Goal: Task Accomplishment & Management: Manage account settings

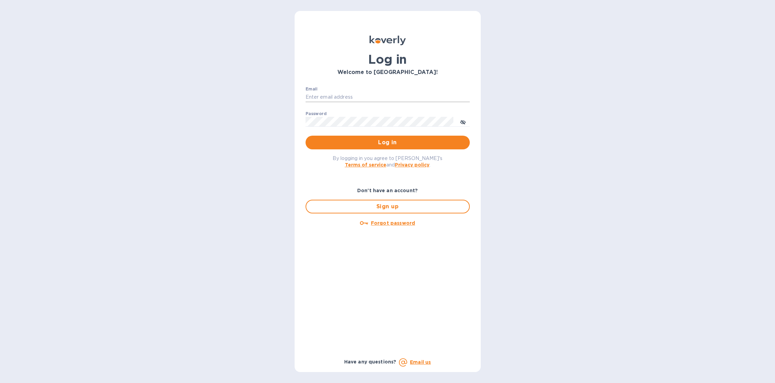
click at [377, 96] on input "Email" at bounding box center [388, 97] width 164 height 10
type input "sballen@koverly.com"
click at [371, 145] on span "Log in" at bounding box center [387, 142] width 153 height 8
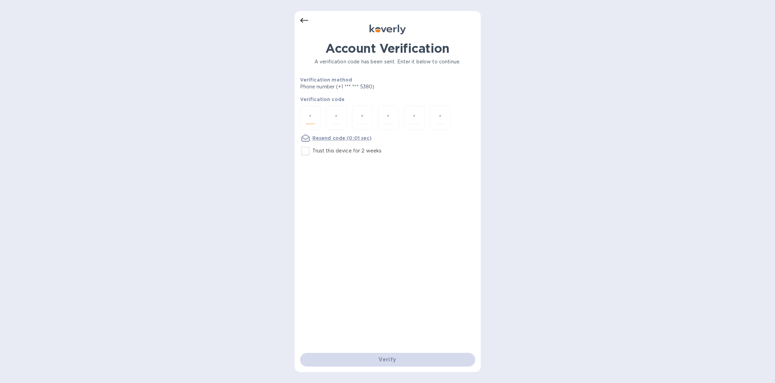
click at [313, 118] on input "number" at bounding box center [310, 117] width 9 height 13
type input "5"
type input "9"
type input "4"
type input "0"
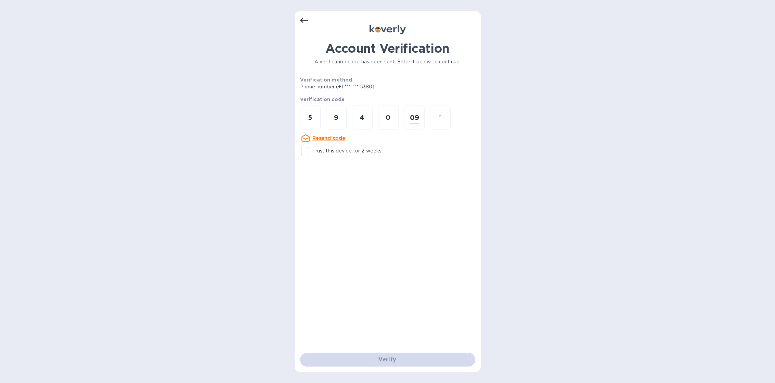
type input "9"
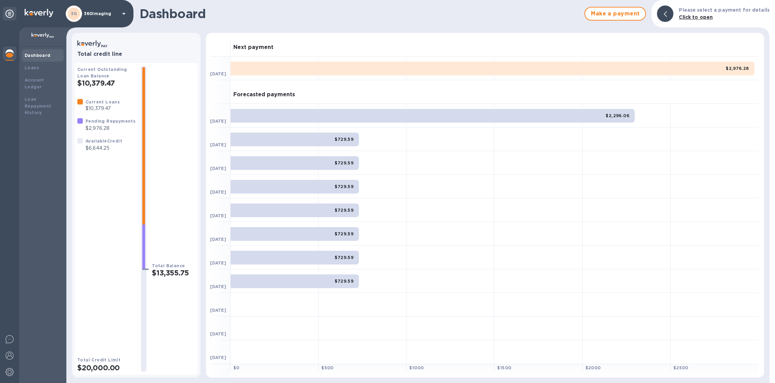
click at [87, 18] on div "3G 360imaging" at bounding box center [97, 13] width 62 height 16
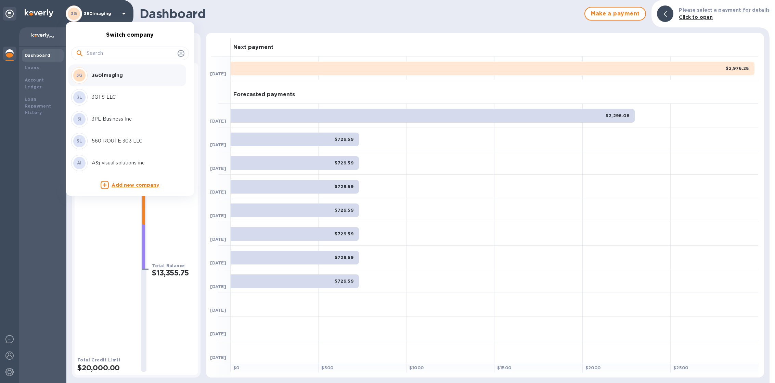
click at [102, 55] on input "text" at bounding box center [131, 53] width 88 height 10
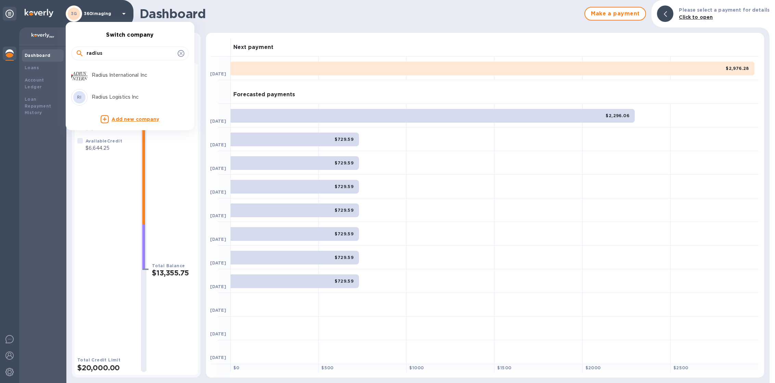
type input "radius"
click at [119, 73] on p "Radius International Inc" at bounding box center [135, 75] width 86 height 7
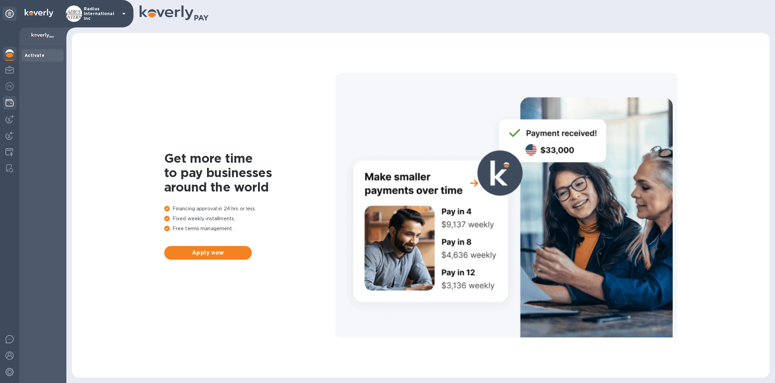
click at [8, 100] on img at bounding box center [9, 103] width 8 height 8
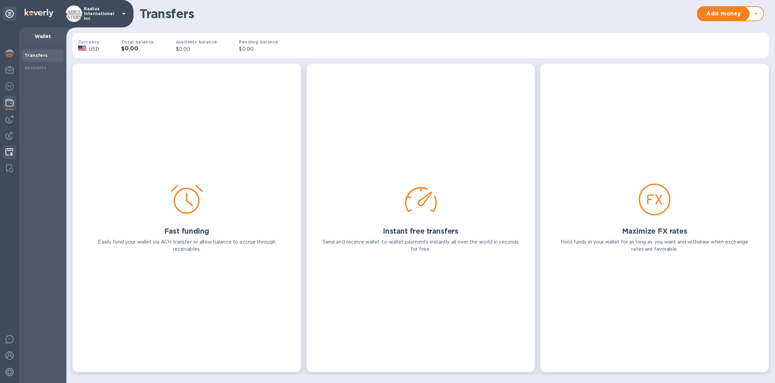
click at [10, 151] on img at bounding box center [9, 152] width 8 height 8
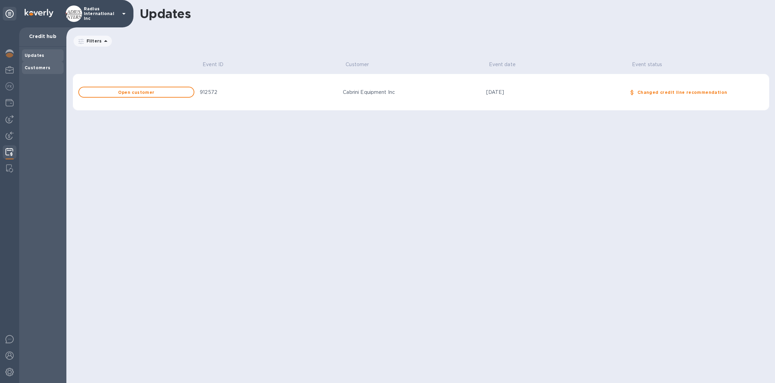
click at [37, 69] on b "Customers" at bounding box center [38, 67] width 26 height 5
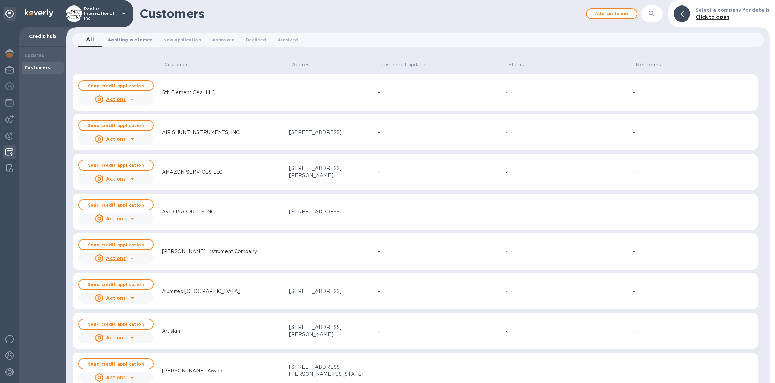
click at [121, 39] on span "Awaiting customer 0" at bounding box center [130, 39] width 44 height 7
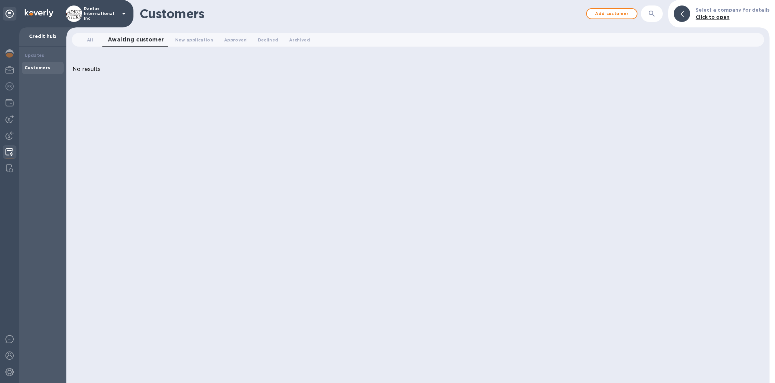
click at [76, 42] on div "All 0 Awaiting customer 0 New application 0 Approved 0 Declined 0 Archived 0" at bounding box center [418, 40] width 692 height 14
click at [9, 372] on img at bounding box center [9, 372] width 8 height 8
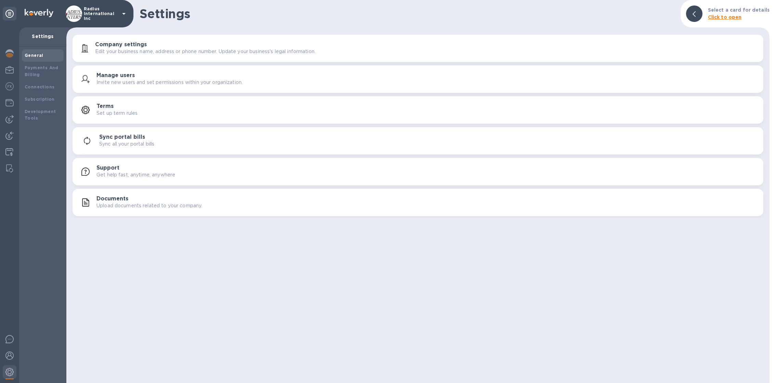
click at [111, 204] on p "Upload documents related to your company." at bounding box center [150, 205] width 106 height 7
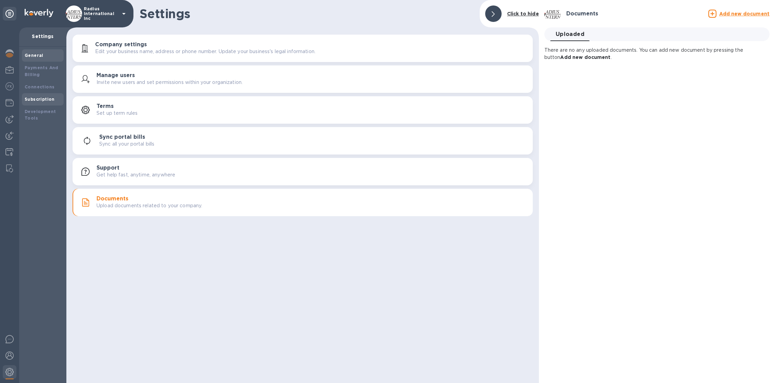
click at [38, 95] on div "Subscription" at bounding box center [43, 99] width 42 height 12
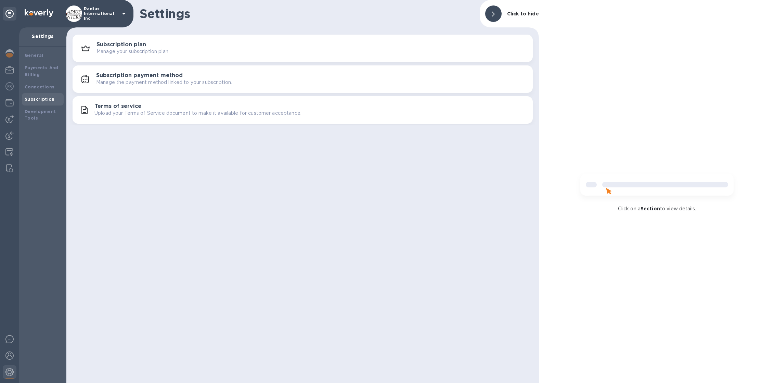
click at [137, 49] on p "Manage your subscription plan." at bounding box center [133, 51] width 73 height 7
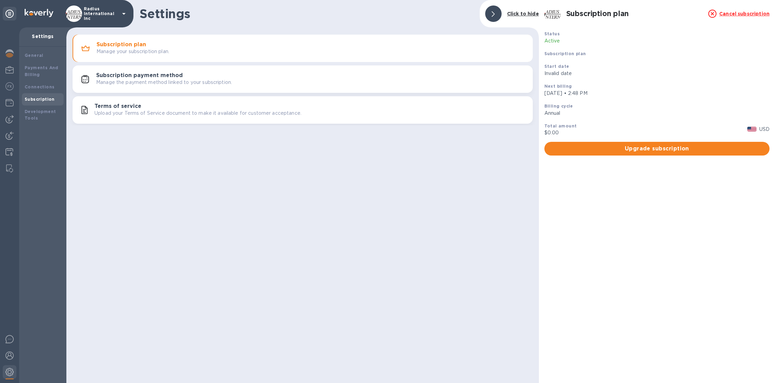
click at [139, 88] on button "Subscription payment method Manage the payment method linked to your subscripti…" at bounding box center [303, 78] width 460 height 27
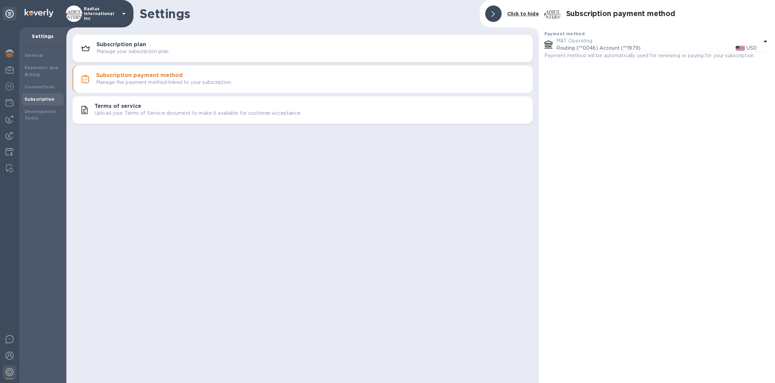
click at [142, 110] on p "Upload your Terms of Service document to make it available for customer accepta…" at bounding box center [197, 113] width 207 height 7
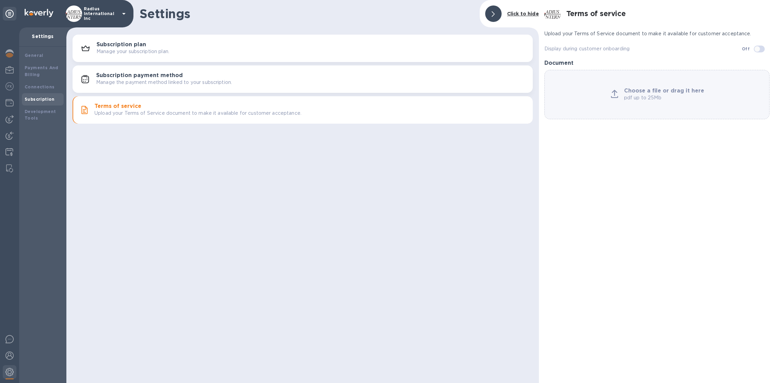
click at [87, 19] on p "Radius International Inc" at bounding box center [101, 14] width 34 height 14
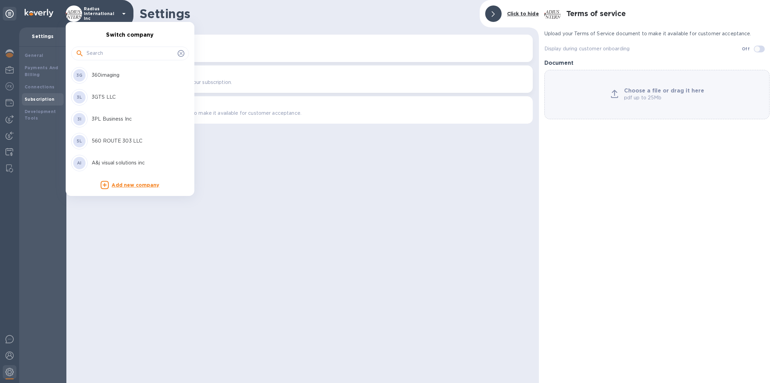
click at [97, 49] on input "text" at bounding box center [131, 53] width 88 height 10
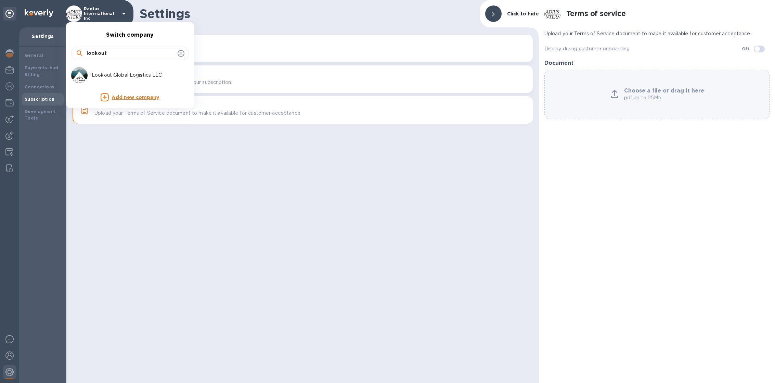
type input "lookout"
click at [106, 73] on p "Lookout Global Logistics LLC" at bounding box center [135, 75] width 86 height 7
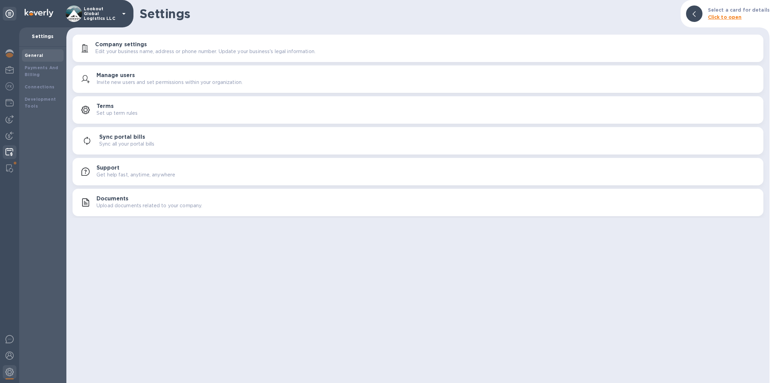
click at [12, 156] on div at bounding box center [9, 152] width 13 height 15
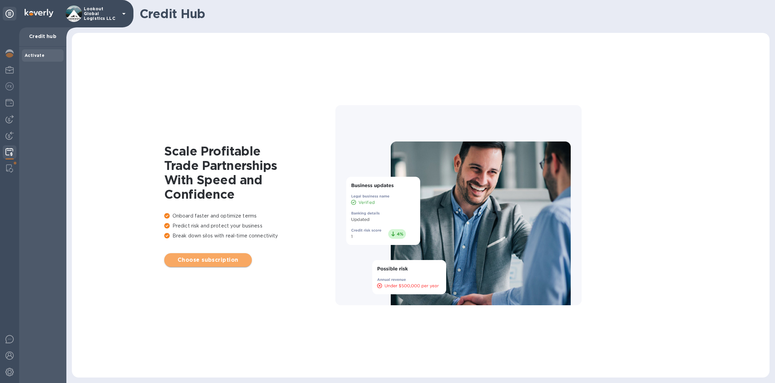
click at [191, 258] on span "Choose subscription" at bounding box center [208, 260] width 77 height 8
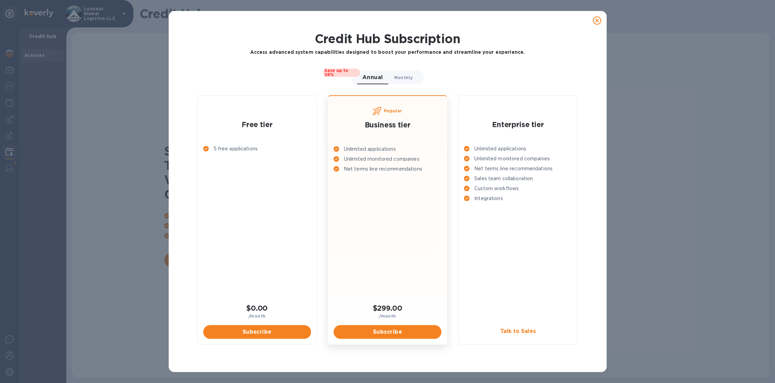
click at [407, 82] on button "Monthly 0" at bounding box center [403, 78] width 29 height 14
click at [364, 77] on span "Annual 0" at bounding box center [370, 77] width 16 height 7
click at [594, 21] on icon at bounding box center [597, 20] width 8 height 8
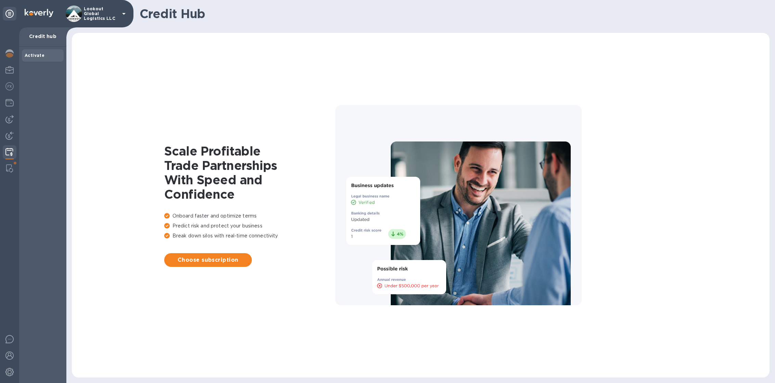
click at [93, 11] on p "Lookout Global Logistics LLC" at bounding box center [101, 14] width 34 height 14
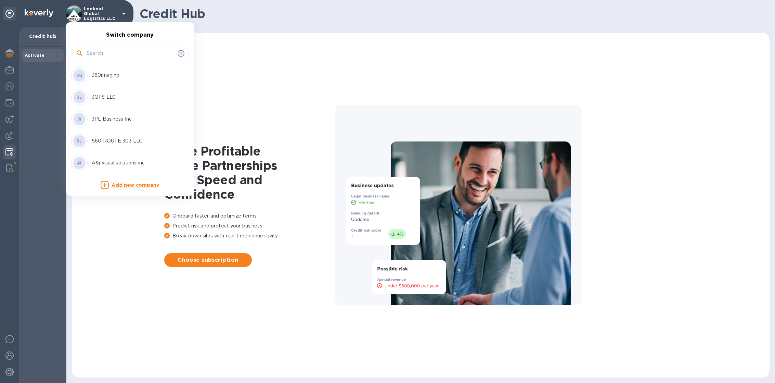
click at [109, 53] on input "text" at bounding box center [131, 53] width 88 height 10
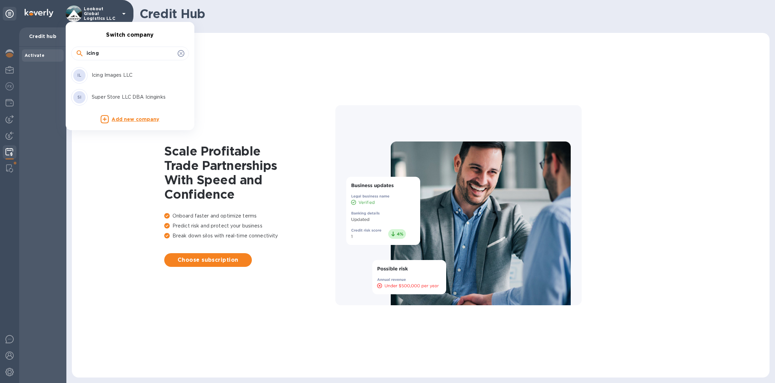
type input "icing"
click at [116, 81] on div "IL Icing Images LLC" at bounding box center [124, 75] width 107 height 16
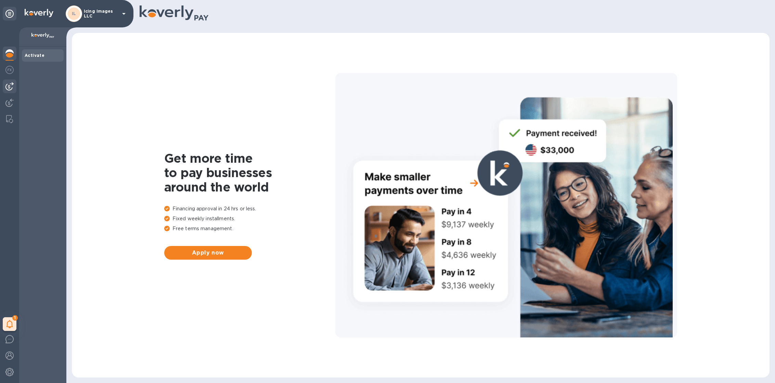
click at [14, 84] on div at bounding box center [10, 86] width 14 height 14
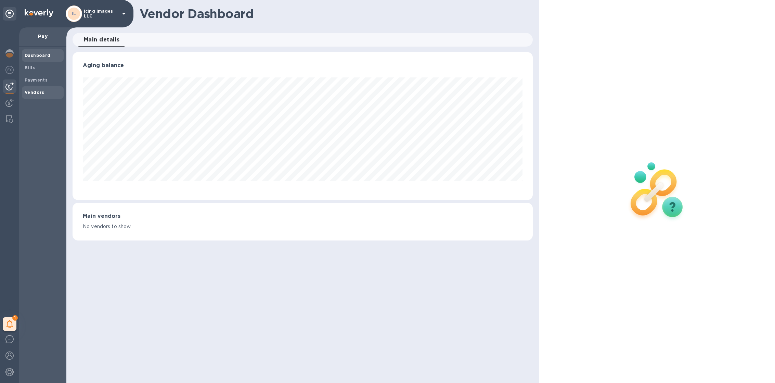
scroll to position [148, 460]
click at [16, 321] on div "1" at bounding box center [10, 324] width 14 height 14
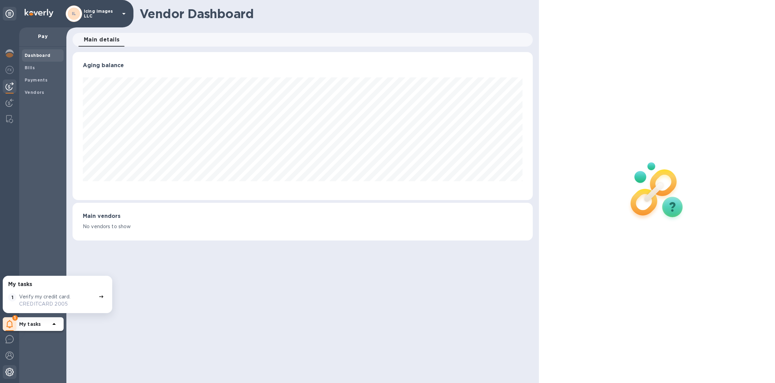
click at [10, 374] on img at bounding box center [9, 372] width 8 height 8
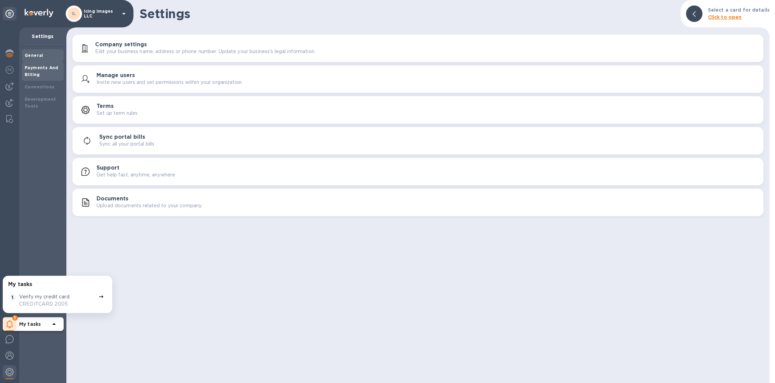
click at [47, 76] on div "Payments And Billing" at bounding box center [43, 71] width 36 height 14
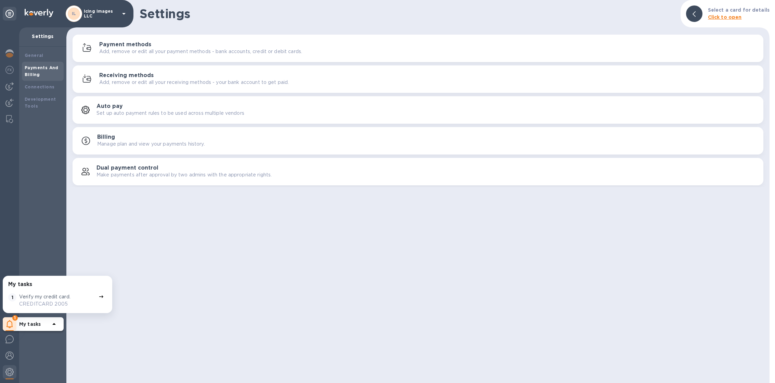
click at [107, 76] on h3 "Receiving methods" at bounding box center [126, 75] width 54 height 7
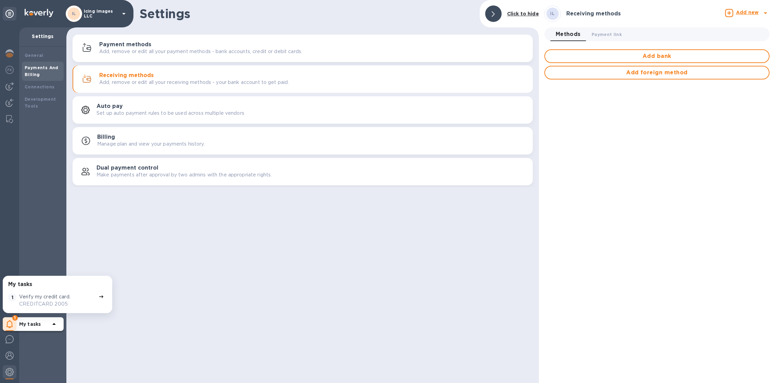
click at [159, 49] on p "Add, remove or edit all your payment methods - bank accounts, credit or debit c…" at bounding box center [200, 51] width 203 height 7
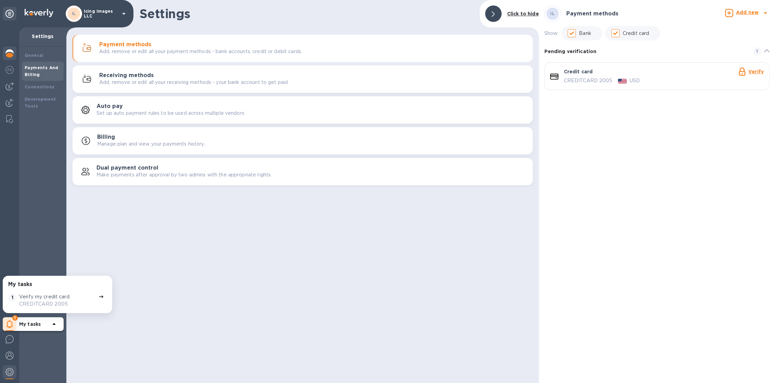
click at [13, 58] on div at bounding box center [10, 54] width 14 height 15
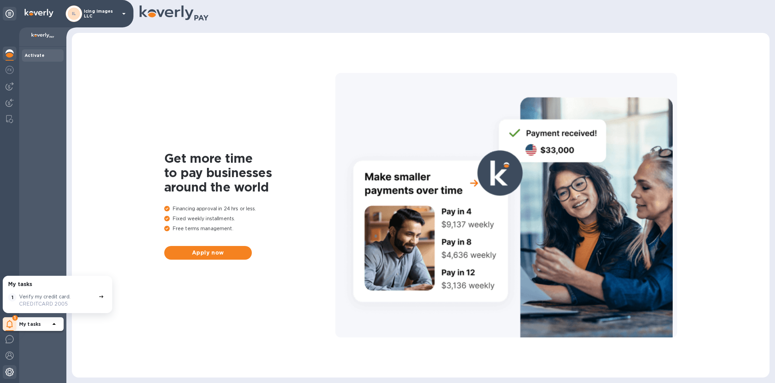
click at [15, 373] on div at bounding box center [10, 372] width 14 height 15
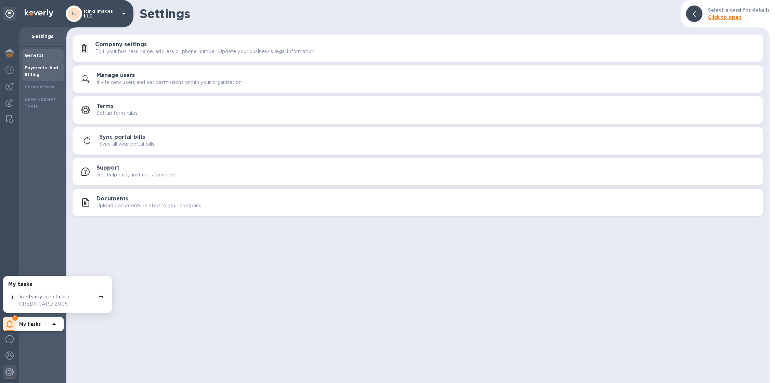
click at [36, 75] on b "Payments And Billing" at bounding box center [42, 71] width 34 height 12
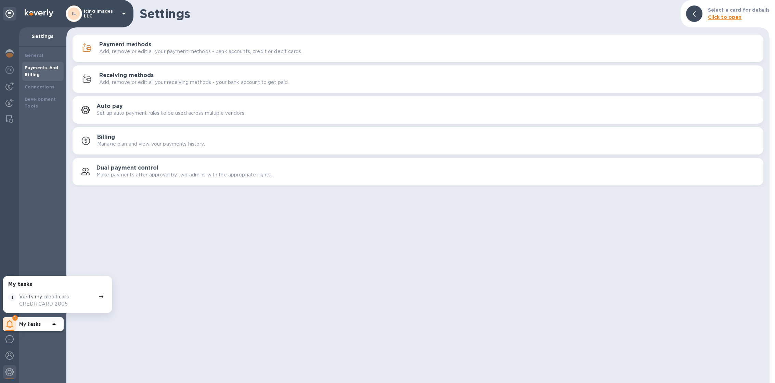
click at [146, 64] on div "Payment methods Add, remove or edit all your payment methods - bank accounts, c…" at bounding box center [417, 110] width 703 height 154
click at [145, 55] on p "Add, remove or edit all your payment methods - bank accounts, credit or debit c…" at bounding box center [200, 51] width 203 height 7
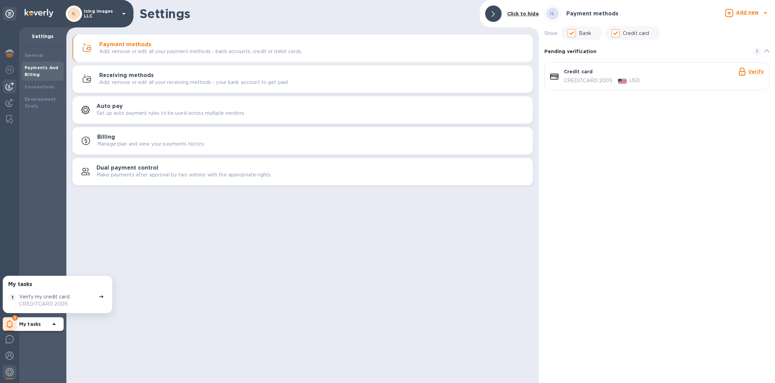
click at [7, 87] on img at bounding box center [9, 86] width 8 height 8
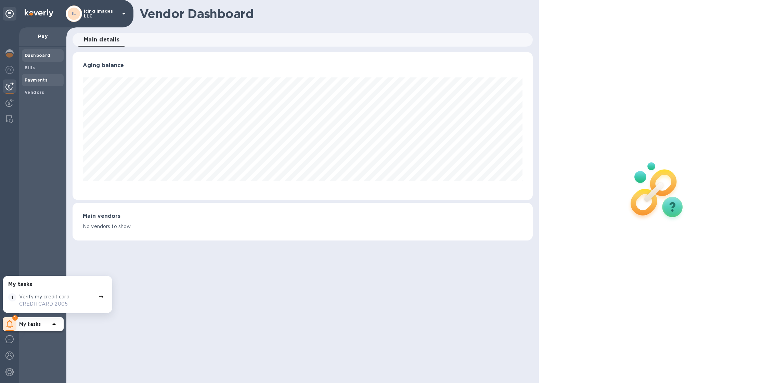
scroll to position [148, 460]
click at [37, 75] on div "Payments" at bounding box center [43, 80] width 42 height 12
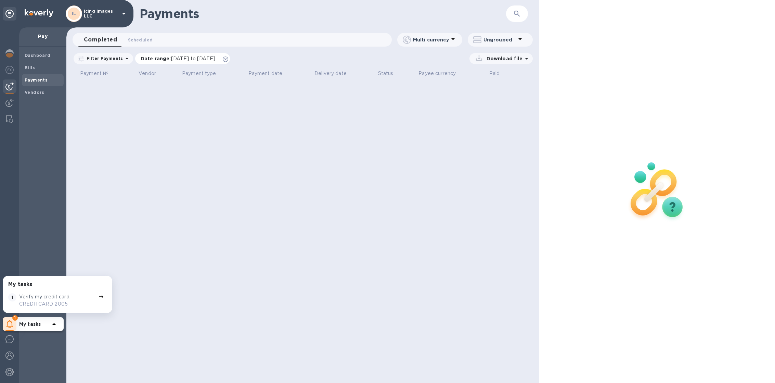
click at [228, 58] on icon at bounding box center [225, 58] width 5 height 5
click at [243, 60] on div "Download file" at bounding box center [335, 58] width 396 height 11
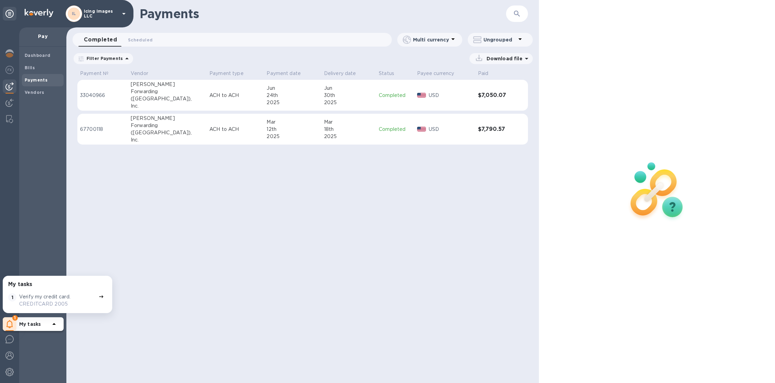
click at [12, 381] on div "My tasks 1 Verify my credit card. CREDITCARD 2005 1 My tasks" at bounding box center [9, 204] width 19 height 355
click at [11, 377] on div at bounding box center [10, 372] width 14 height 15
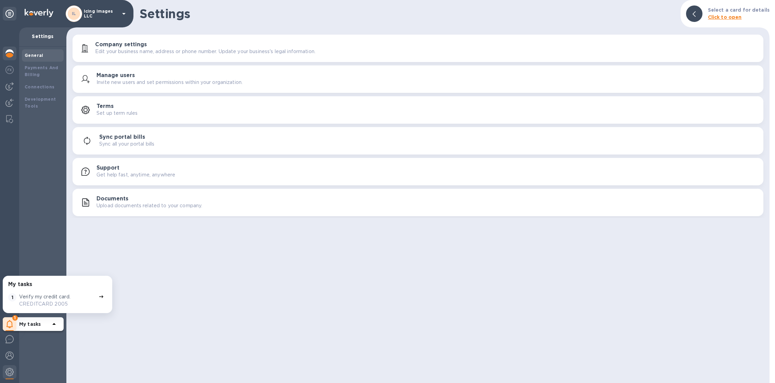
click at [10, 58] on div at bounding box center [10, 54] width 14 height 15
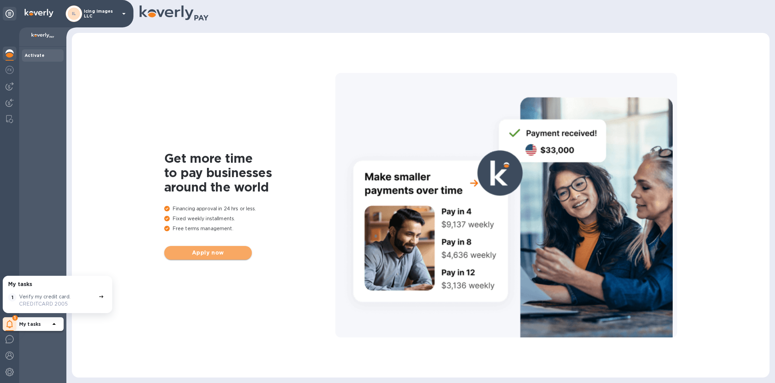
click at [185, 253] on span "Apply now" at bounding box center [208, 253] width 77 height 8
click at [11, 377] on div at bounding box center [10, 372] width 14 height 15
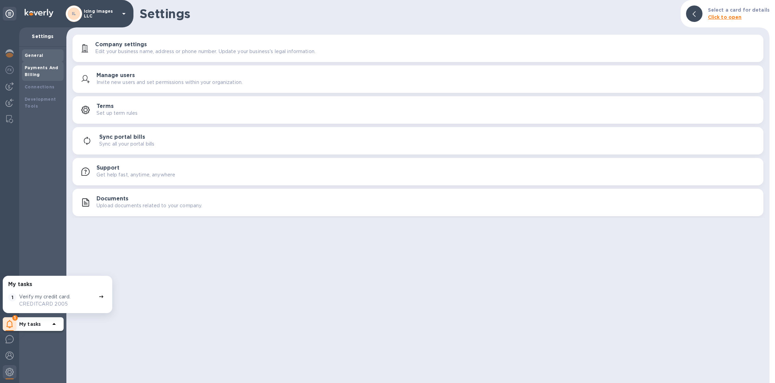
click at [37, 75] on b "Payments And Billing" at bounding box center [42, 71] width 34 height 12
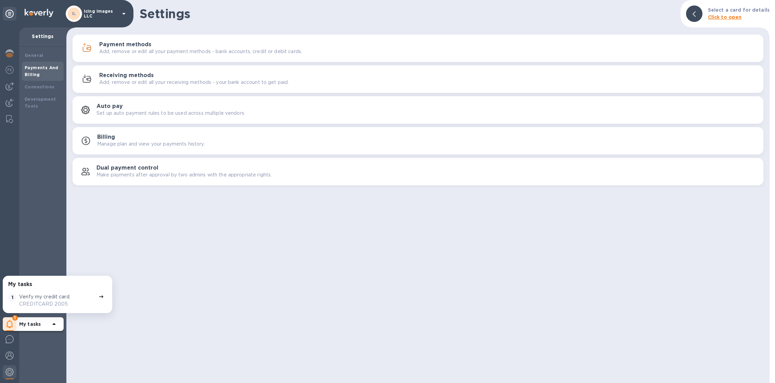
click at [132, 42] on h3 "Payment methods" at bounding box center [125, 44] width 52 height 7
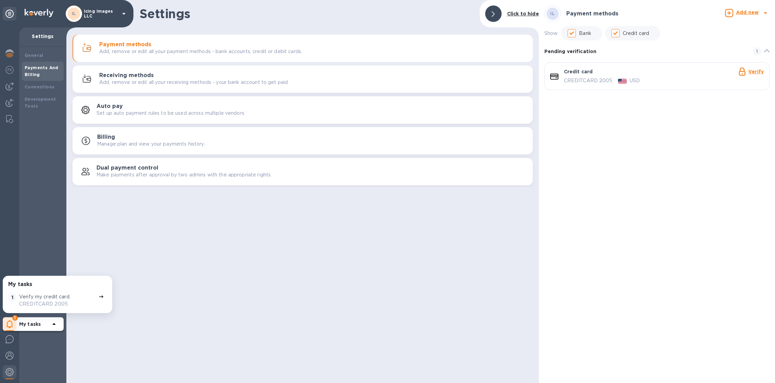
click at [99, 13] on p "Icing Images LLC" at bounding box center [101, 14] width 34 height 10
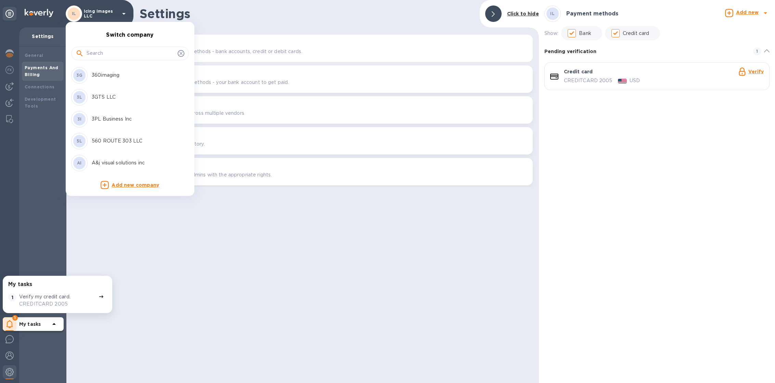
click at [101, 56] on input "text" at bounding box center [131, 53] width 88 height 10
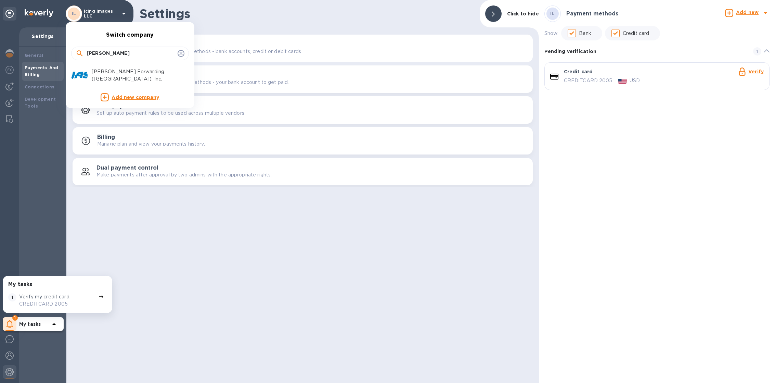
type input "jas"
click at [101, 73] on p "[PERSON_NAME] Forwarding ([GEOGRAPHIC_DATA]), Inc." at bounding box center [135, 75] width 86 height 14
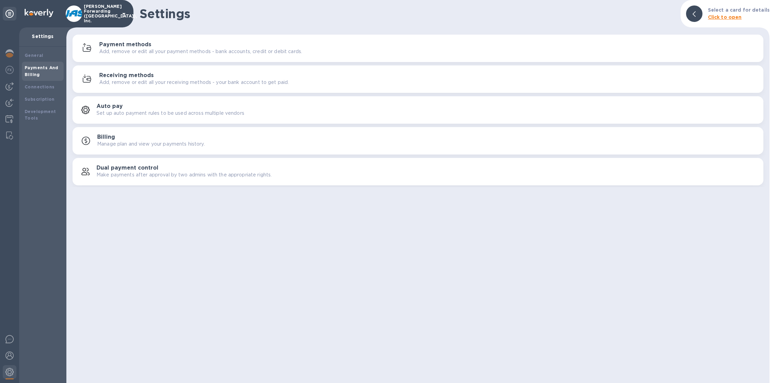
click at [9, 379] on div at bounding box center [10, 372] width 14 height 14
click at [106, 73] on h3 "Receiving methods" at bounding box center [126, 75] width 54 height 7
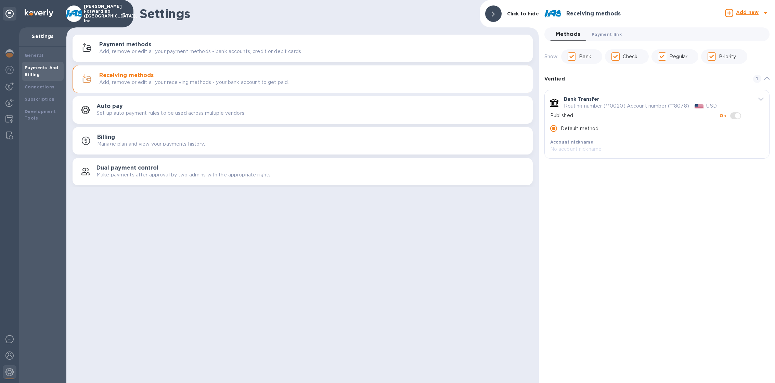
click at [604, 34] on span "Payment link 0" at bounding box center [607, 34] width 30 height 7
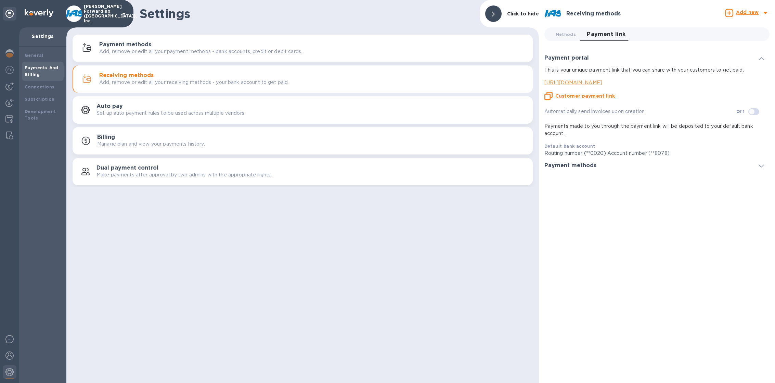
click at [634, 82] on p "[URL][DOMAIN_NAME]" at bounding box center [655, 82] width 220 height 7
click at [99, 13] on p "[PERSON_NAME] Forwarding ([GEOGRAPHIC_DATA]), Inc." at bounding box center [101, 13] width 34 height 19
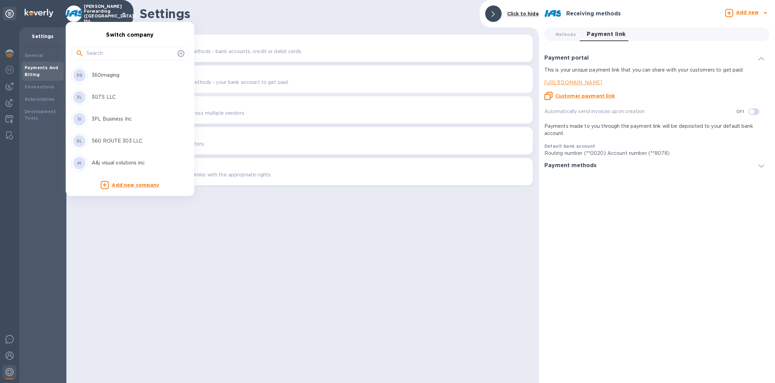
click at [95, 56] on input "text" at bounding box center [131, 53] width 88 height 10
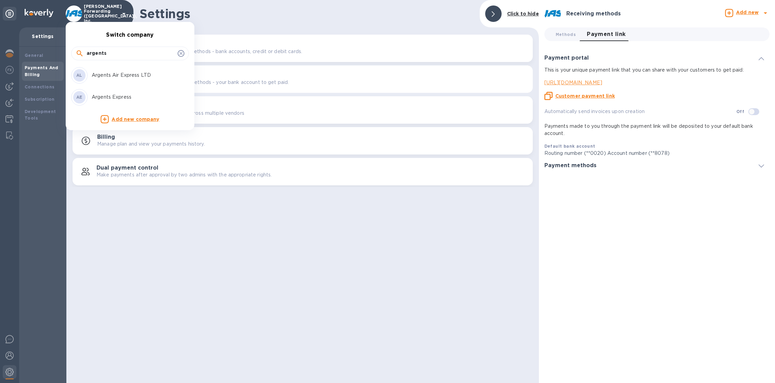
type input "argents"
click at [127, 96] on p "Argents Express" at bounding box center [135, 96] width 86 height 7
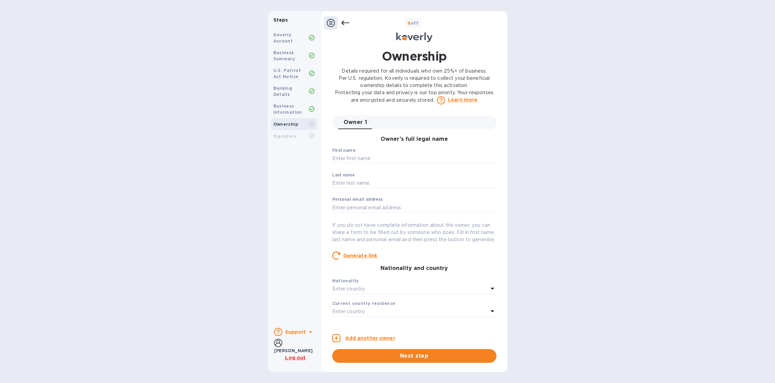
click at [345, 21] on icon at bounding box center [345, 23] width 8 height 8
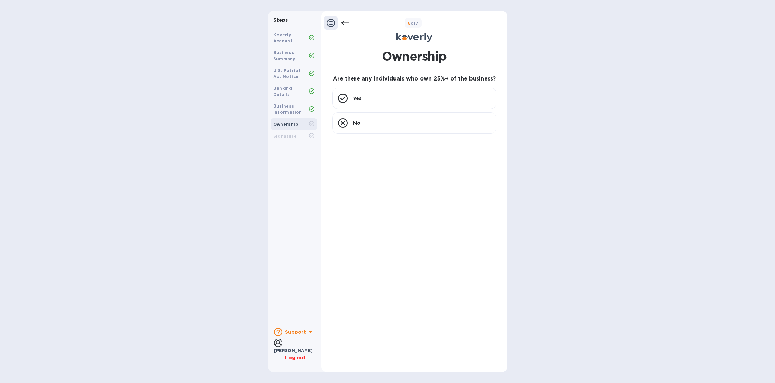
click at [344, 22] on icon at bounding box center [345, 23] width 8 height 8
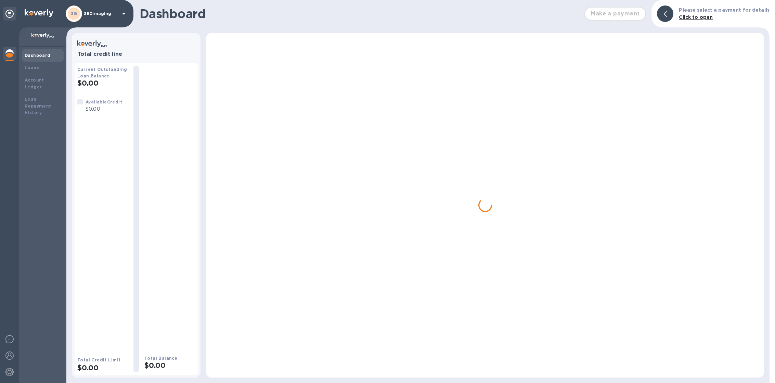
click at [119, 17] on div "3G 360imaging" at bounding box center [97, 13] width 62 height 16
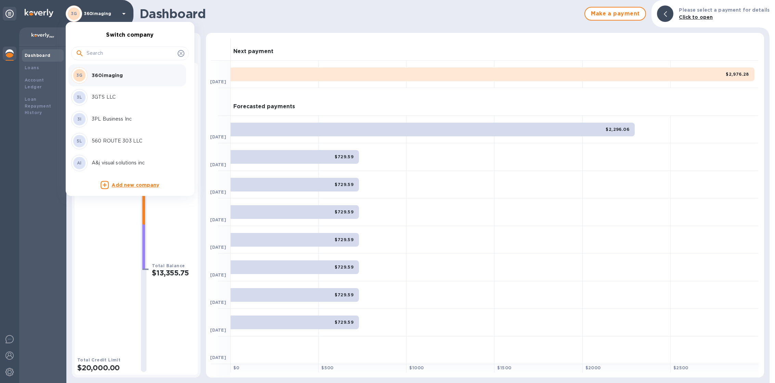
click at [114, 54] on input "text" at bounding box center [131, 53] width 88 height 10
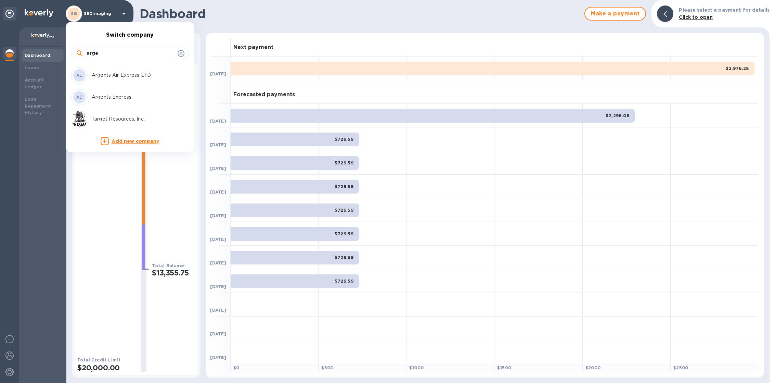
type input "arge"
click at [118, 74] on p "Argents Air Express LTD" at bounding box center [135, 75] width 86 height 7
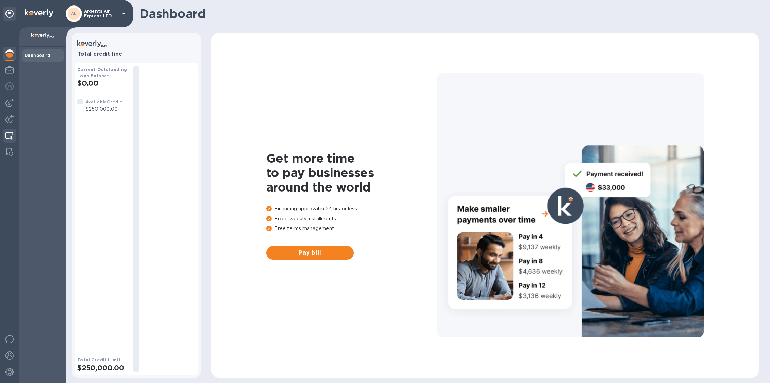
click at [11, 136] on img at bounding box center [9, 135] width 8 height 8
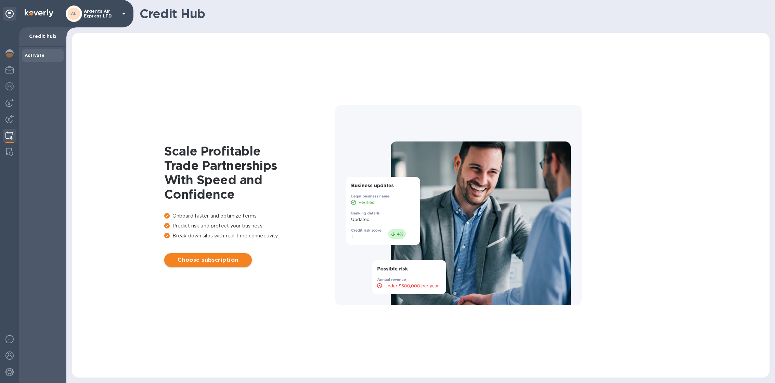
click at [234, 257] on span "Choose subscription" at bounding box center [208, 260] width 77 height 8
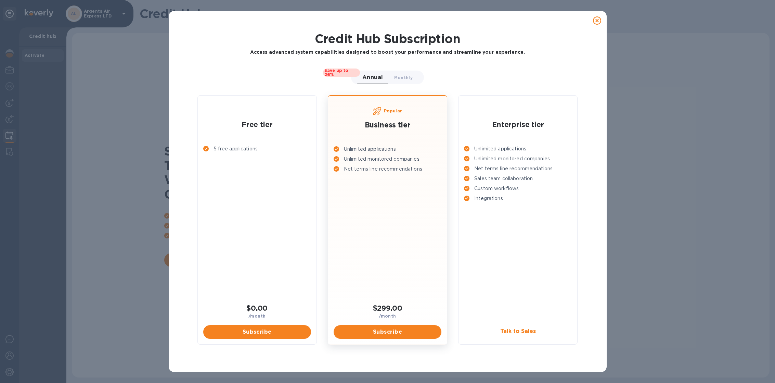
click at [595, 21] on icon at bounding box center [597, 20] width 8 height 8
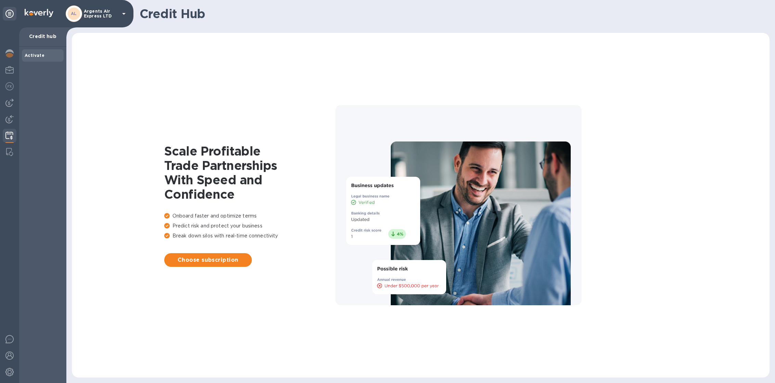
click at [94, 15] on p "Argents Air Express LTD" at bounding box center [101, 14] width 34 height 10
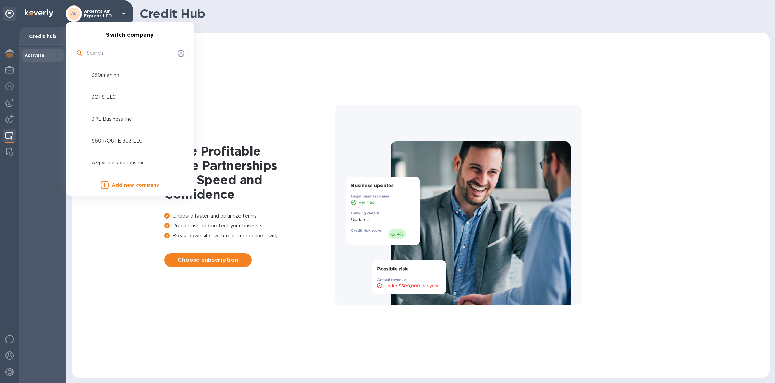
click at [103, 50] on input "text" at bounding box center [131, 53] width 88 height 10
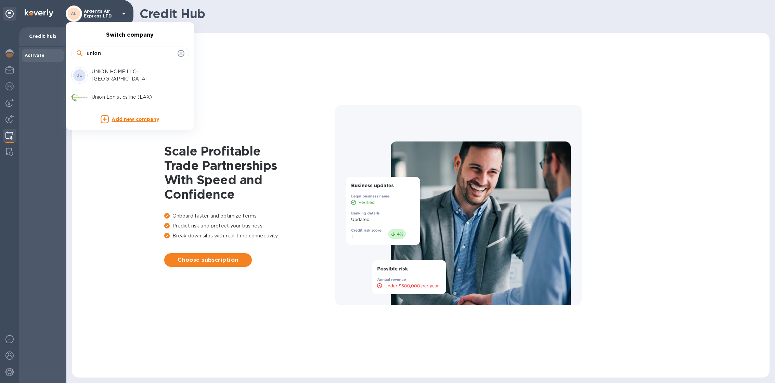
type input "union"
click at [115, 94] on p "Union Logistics Inc (LAX)" at bounding box center [135, 96] width 86 height 7
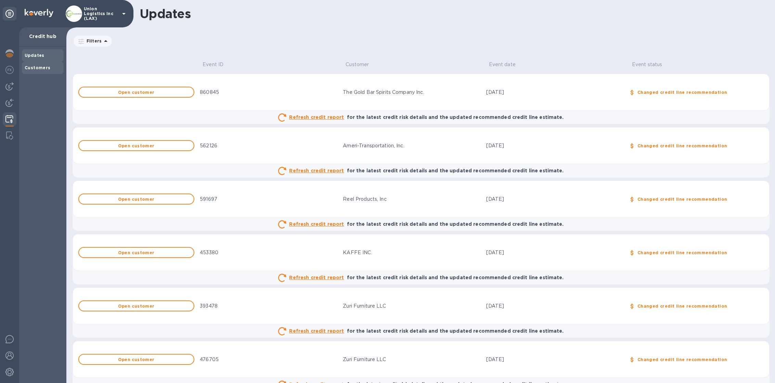
click at [53, 68] on div "Customers" at bounding box center [43, 67] width 36 height 7
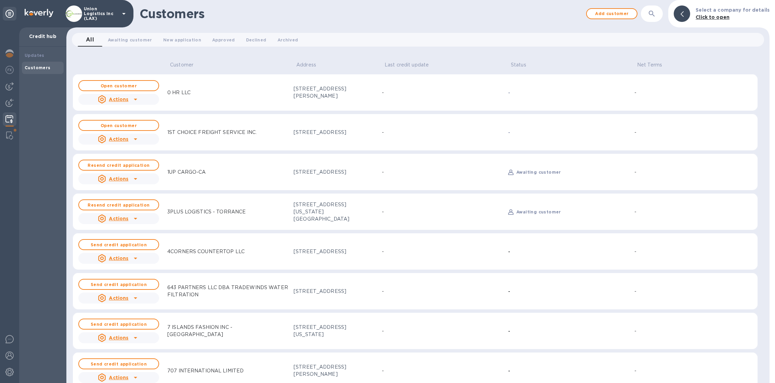
click at [134, 139] on icon at bounding box center [135, 139] width 3 height 2
click at [120, 258] on div at bounding box center [387, 191] width 775 height 383
click at [120, 260] on u "Actions" at bounding box center [119, 257] width 20 height 5
click at [193, 259] on div at bounding box center [387, 191] width 775 height 383
click at [129, 240] on button "Send credit application" at bounding box center [118, 244] width 81 height 11
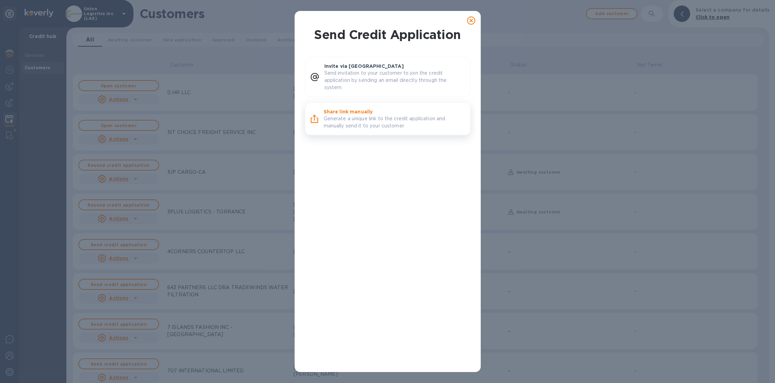
click at [362, 118] on p "Generate a unique link to the credit application and manually send it to your c…" at bounding box center [394, 122] width 141 height 14
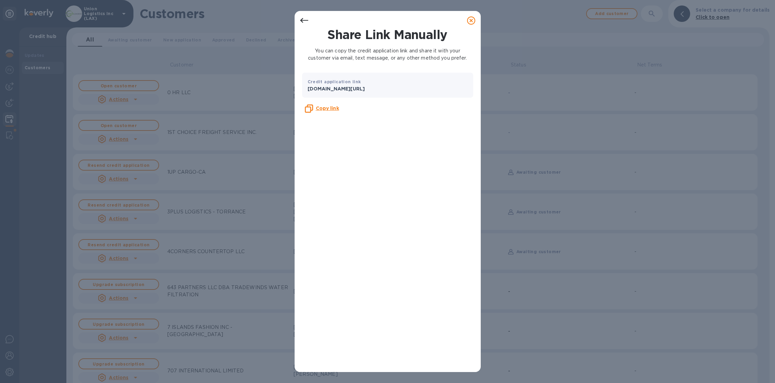
click at [303, 18] on icon at bounding box center [304, 20] width 8 height 5
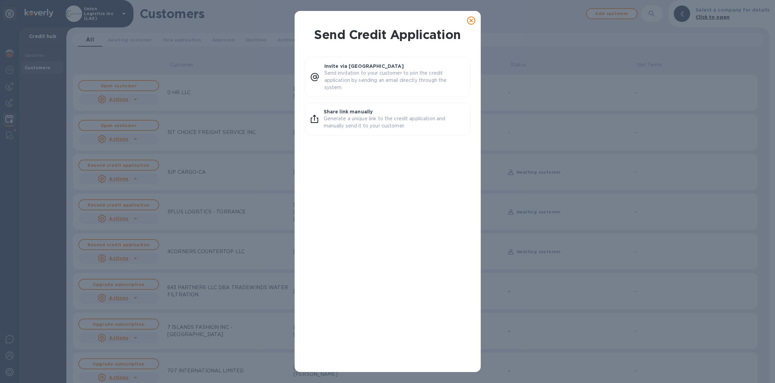
click at [472, 22] on icon at bounding box center [471, 20] width 8 height 8
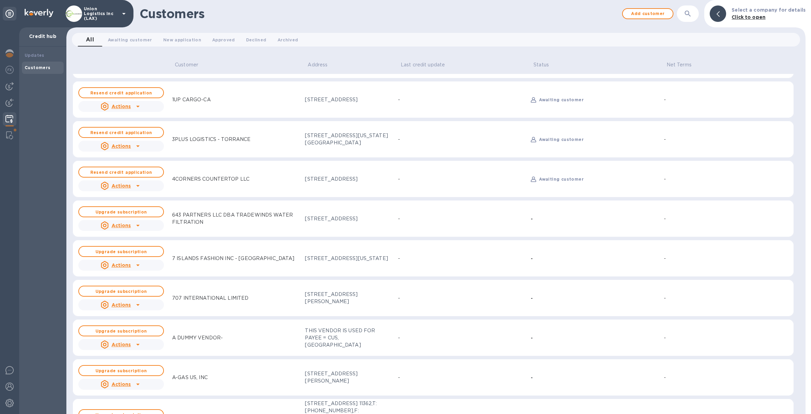
scroll to position [61, 0]
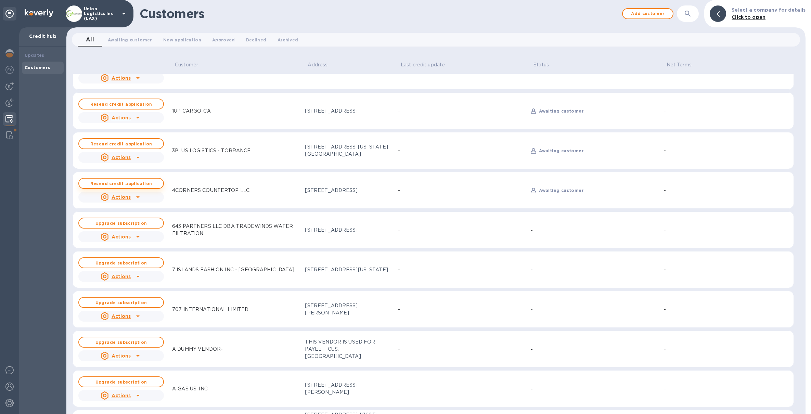
click at [120, 185] on b "Resend credit application" at bounding box center [121, 183] width 62 height 5
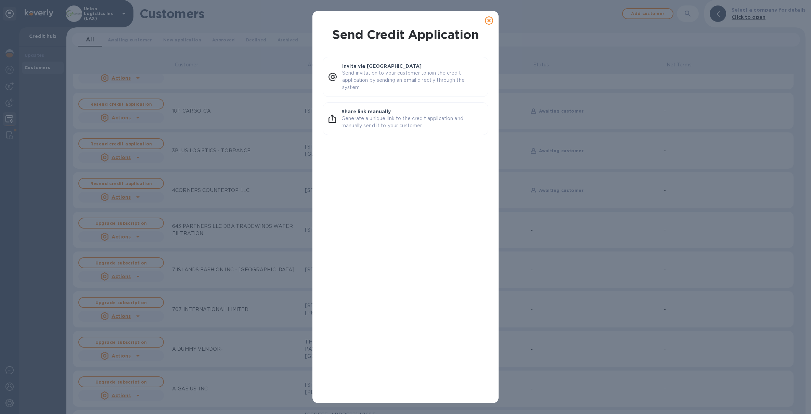
click at [488, 18] on icon at bounding box center [489, 20] width 8 height 8
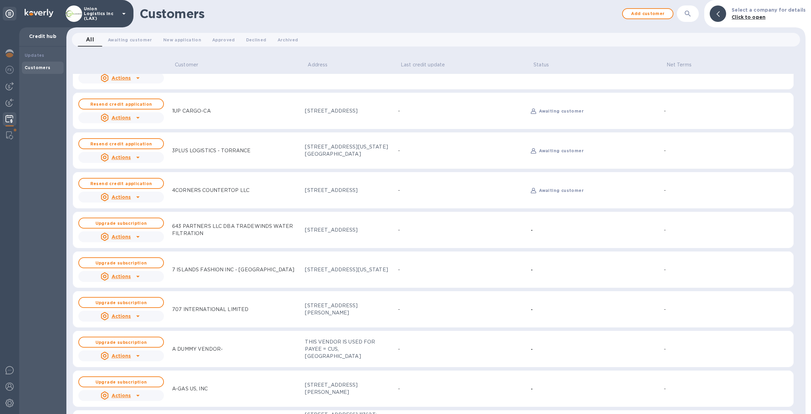
drag, startPoint x: 48, startPoint y: 56, endPoint x: 48, endPoint y: 64, distance: 7.9
click at [48, 64] on div "Updates Customers" at bounding box center [43, 61] width 42 height 25
click at [165, 36] on span "New application 0" at bounding box center [182, 39] width 38 height 7
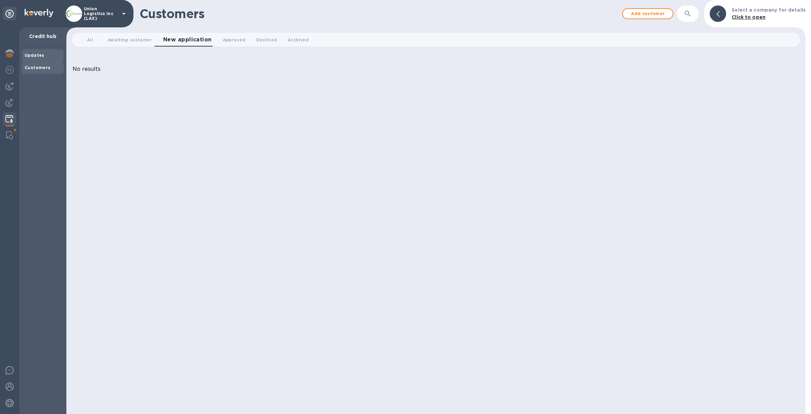
click at [41, 54] on b "Updates" at bounding box center [35, 55] width 20 height 5
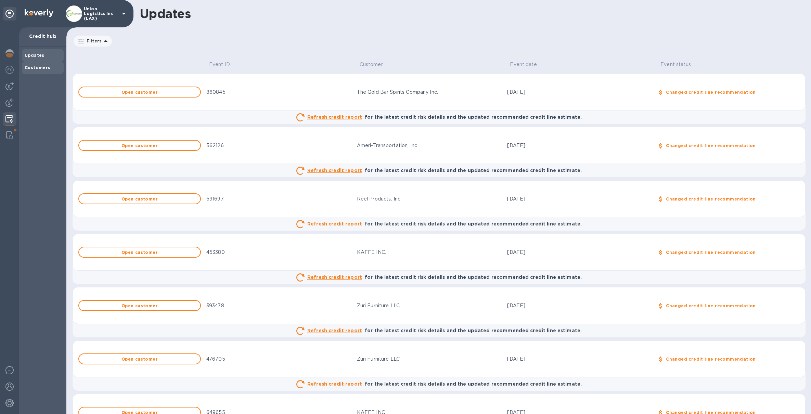
click at [40, 66] on b "Customers" at bounding box center [38, 67] width 26 height 5
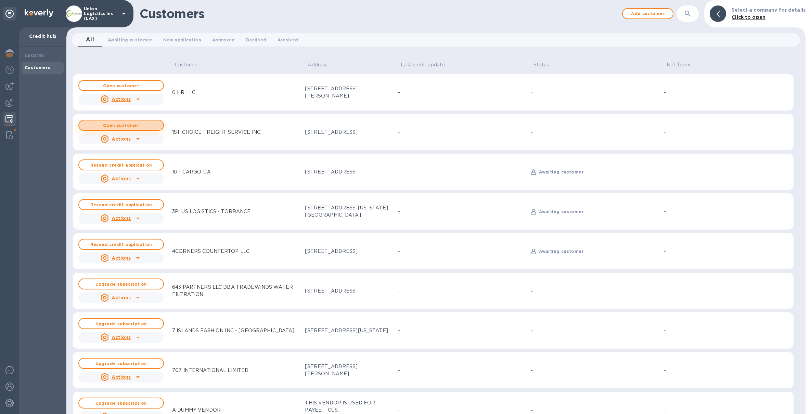
click at [123, 122] on button "Open customer" at bounding box center [121, 125] width 86 height 11
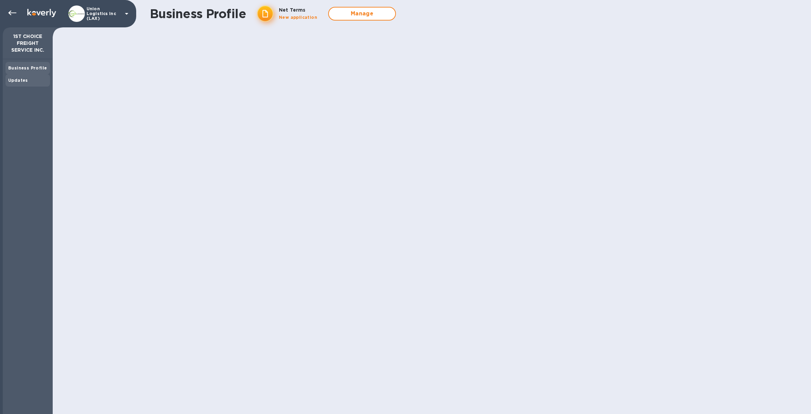
click at [18, 79] on b "Updates" at bounding box center [18, 80] width 20 height 5
click at [27, 66] on b "Business Profile" at bounding box center [27, 67] width 39 height 5
click at [9, 10] on icon at bounding box center [12, 13] width 8 height 8
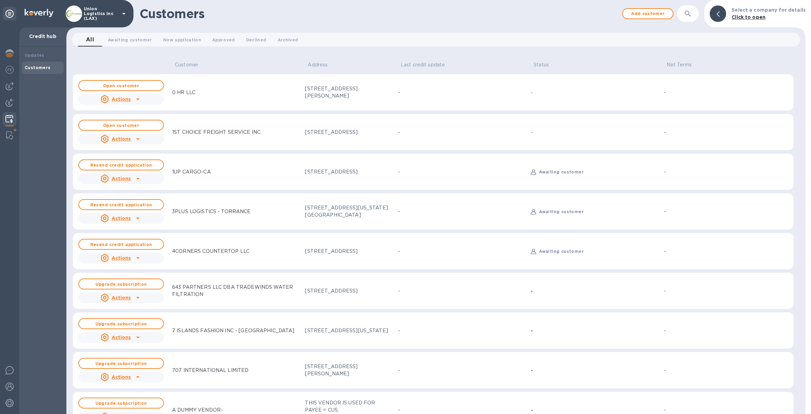
click at [685, 14] on button "button" at bounding box center [688, 13] width 16 height 16
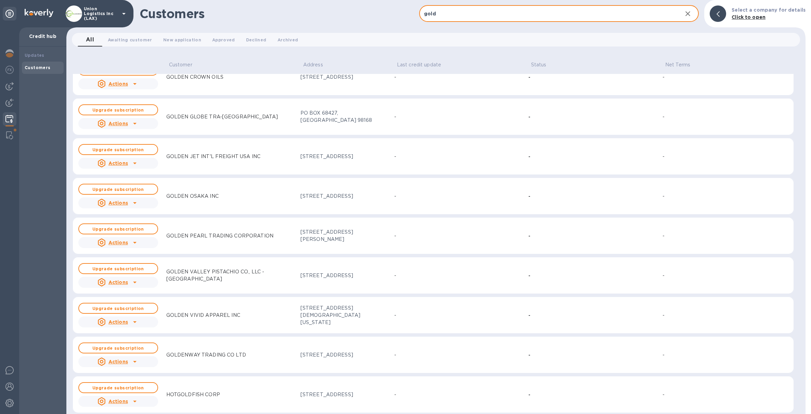
scroll to position [271, 0]
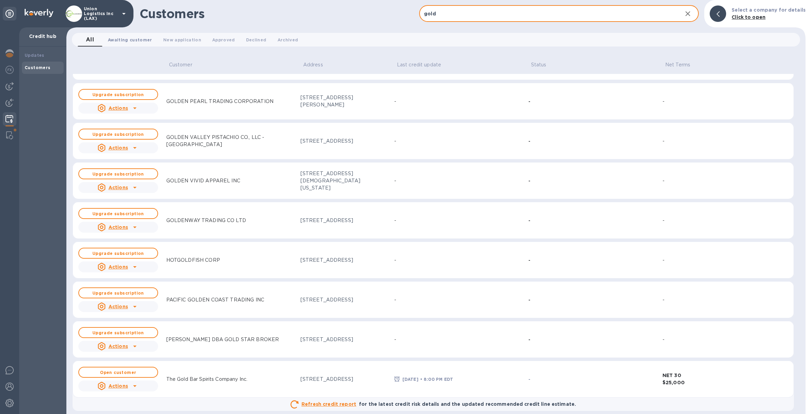
type input "gold"
click at [135, 41] on span "Awaiting customer 0" at bounding box center [130, 39] width 44 height 7
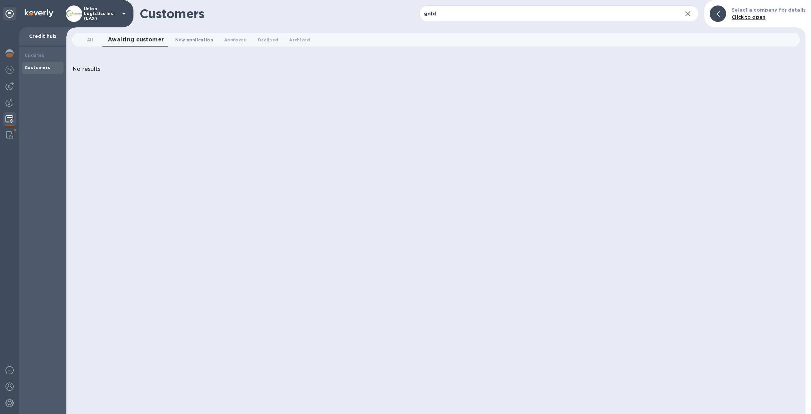
click at [182, 39] on span "New application 0" at bounding box center [194, 39] width 38 height 7
click at [233, 39] on span "Approved 0" at bounding box center [234, 39] width 23 height 7
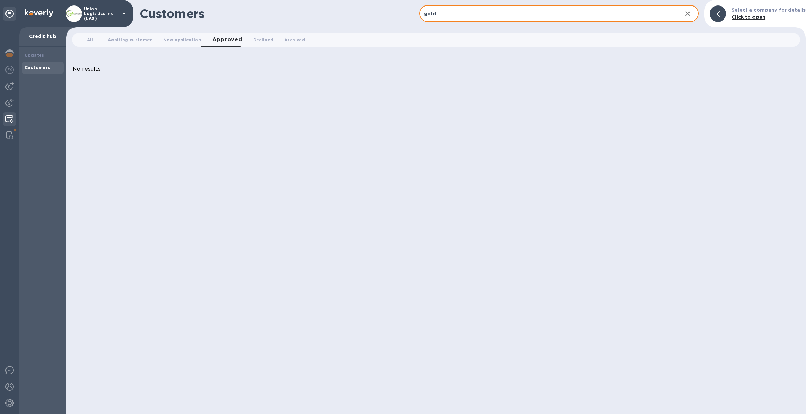
drag, startPoint x: 462, startPoint y: 14, endPoint x: 415, endPoint y: 14, distance: 47.2
click at [415, 14] on div "Customers Add customer gold ​ Select a company for details Click to open" at bounding box center [435, 13] width 739 height 27
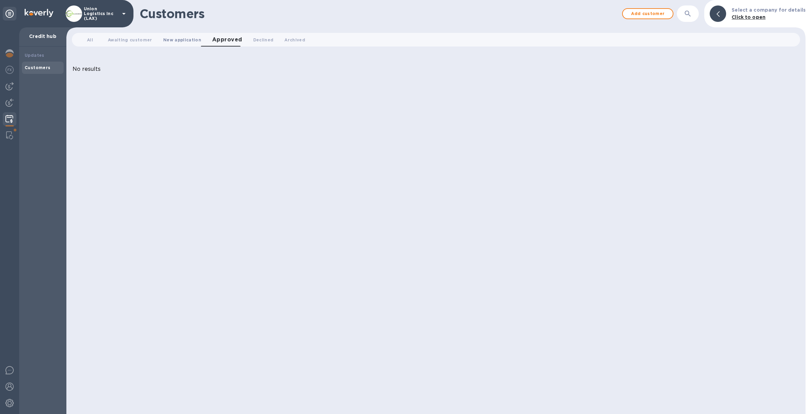
drag, startPoint x: 177, startPoint y: 47, endPoint x: 178, endPoint y: 43, distance: 4.3
click at [177, 47] on div "All 0 Awaiting customer 0 New application 0 Approved 0 Declined 0 Archived 0" at bounding box center [436, 39] width 734 height 19
click at [178, 43] on span "New application 0" at bounding box center [182, 39] width 38 height 7
click at [94, 42] on span "All 0" at bounding box center [90, 39] width 14 height 7
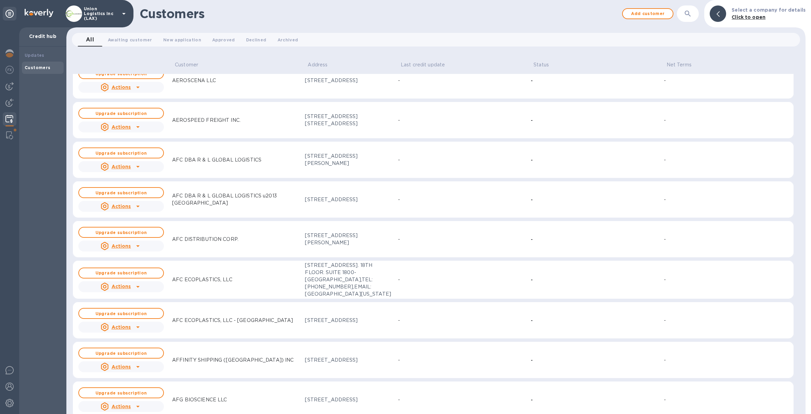
scroll to position [2115, 0]
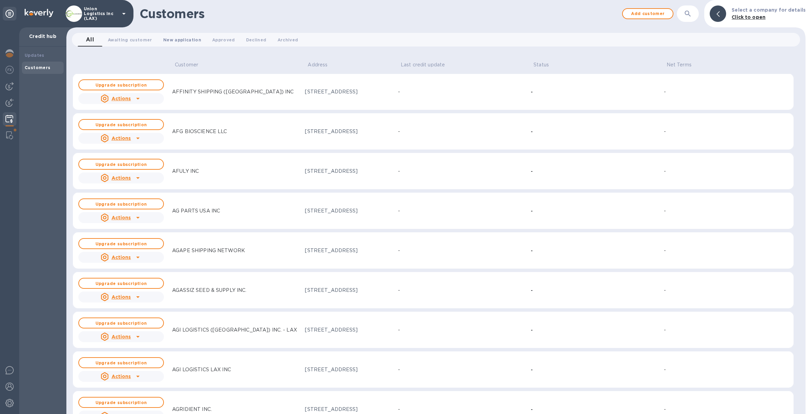
click at [173, 42] on span "New application 0" at bounding box center [182, 39] width 38 height 7
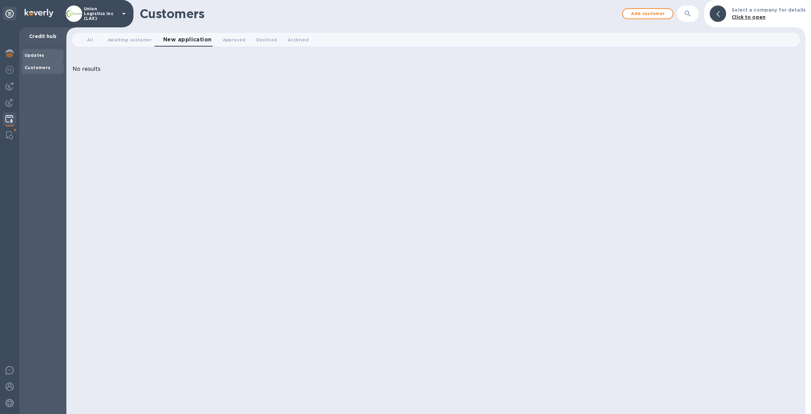
click at [24, 55] on div "Updates" at bounding box center [43, 55] width 42 height 12
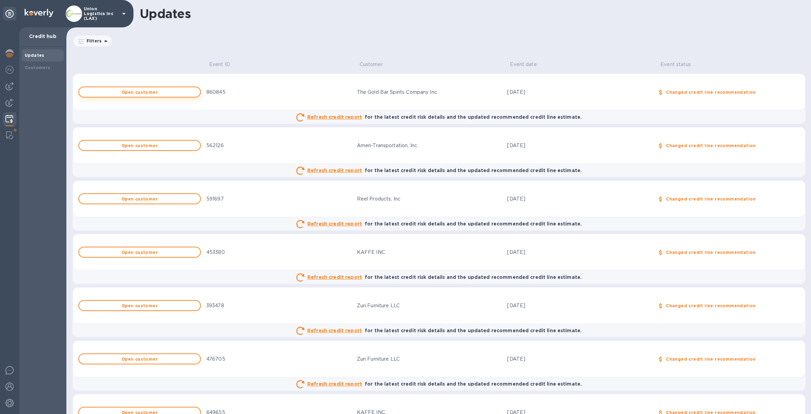
click at [143, 96] on button "Open customer" at bounding box center [139, 92] width 123 height 11
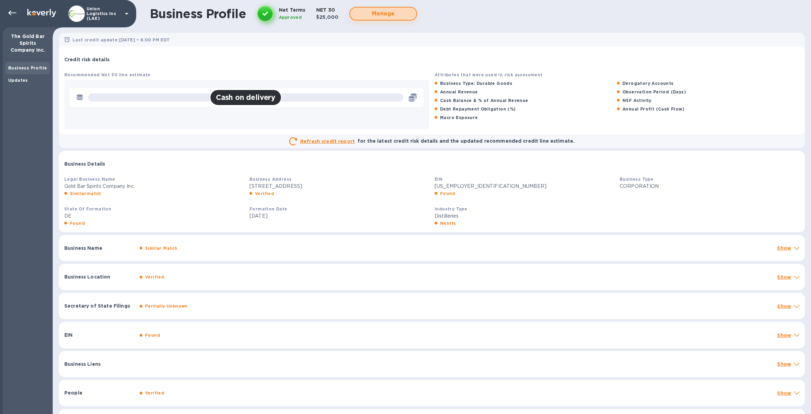
click at [365, 16] on span "Manage" at bounding box center [383, 14] width 55 height 8
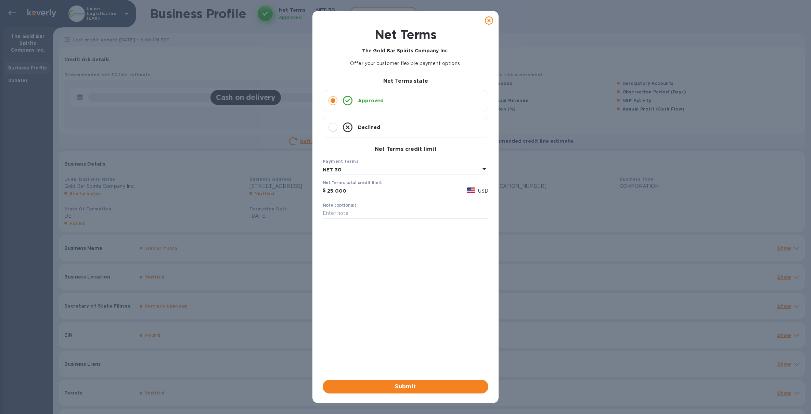
click at [489, 24] on icon at bounding box center [489, 20] width 8 height 8
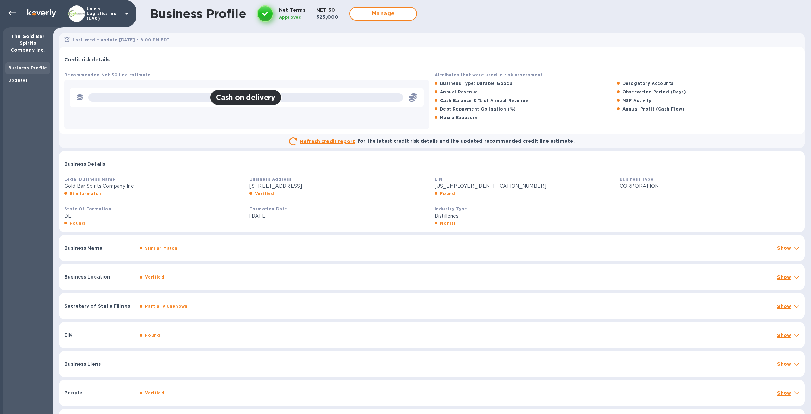
click at [775, 249] on div "Show" at bounding box center [784, 248] width 17 height 10
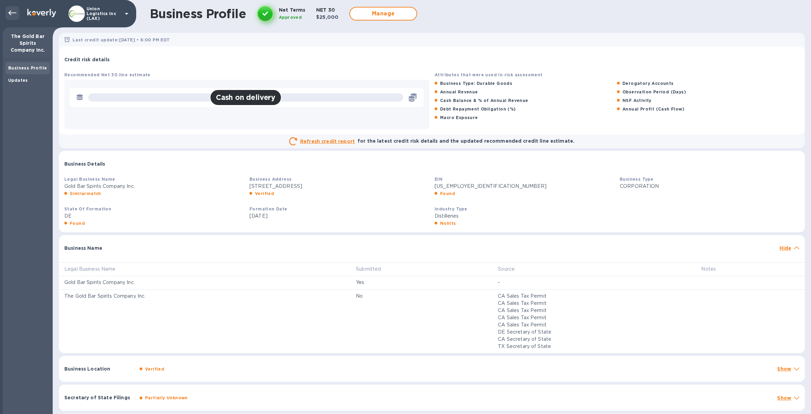
click at [16, 14] on div at bounding box center [12, 13] width 14 height 14
click at [9, 14] on icon at bounding box center [12, 13] width 8 height 5
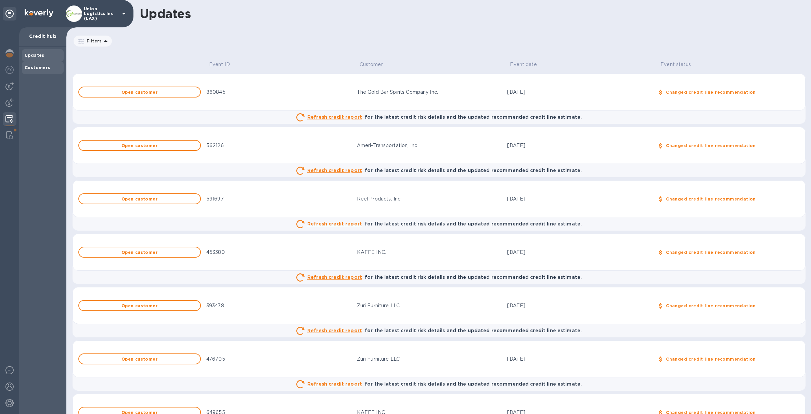
click at [43, 69] on b "Customers" at bounding box center [38, 67] width 26 height 5
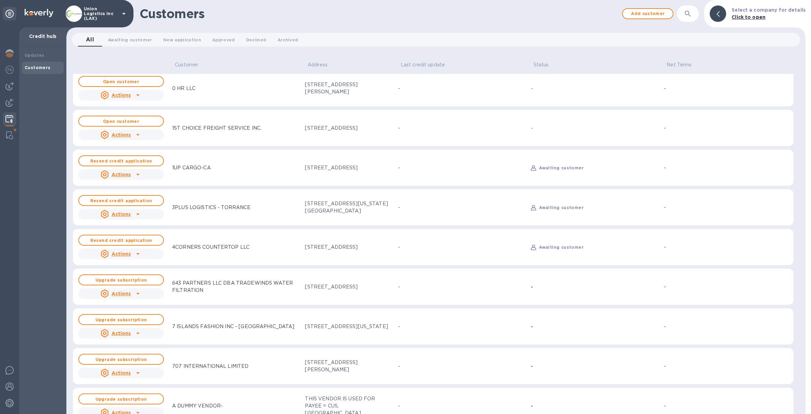
scroll to position [4, 0]
click at [49, 54] on div "Updates" at bounding box center [43, 55] width 36 height 7
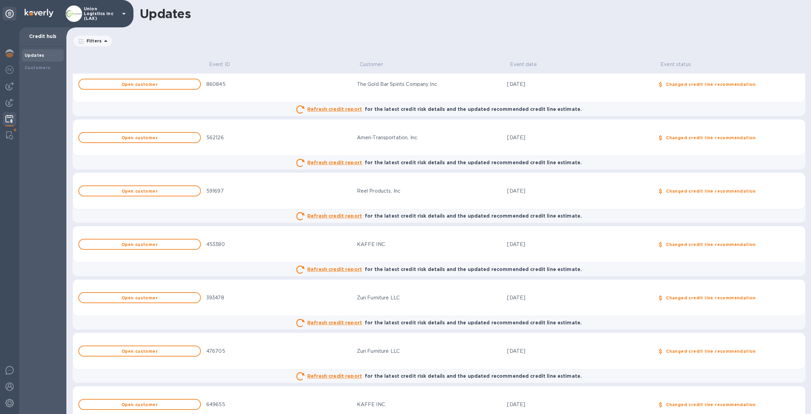
scroll to position [9, 0]
click at [103, 17] on p "Union Logistics Inc (LAX)" at bounding box center [101, 14] width 34 height 14
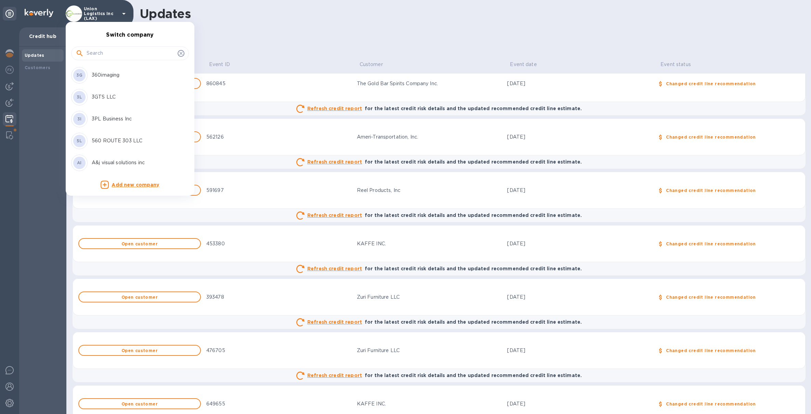
click at [104, 51] on input "text" at bounding box center [131, 53] width 88 height 10
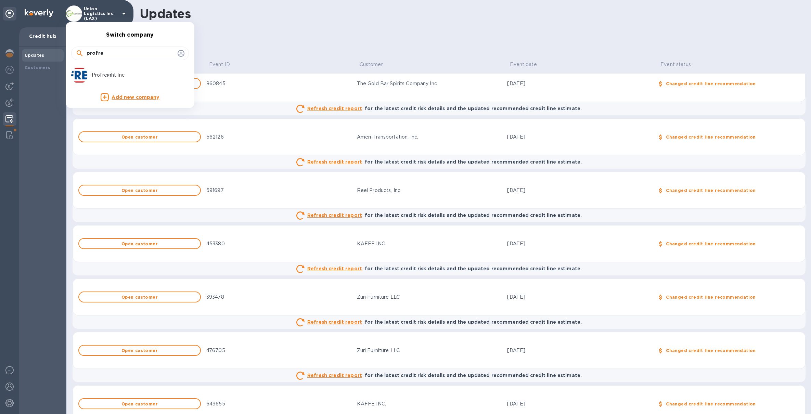
type input "profre"
click at [122, 77] on p "Profreight Inc" at bounding box center [135, 75] width 86 height 7
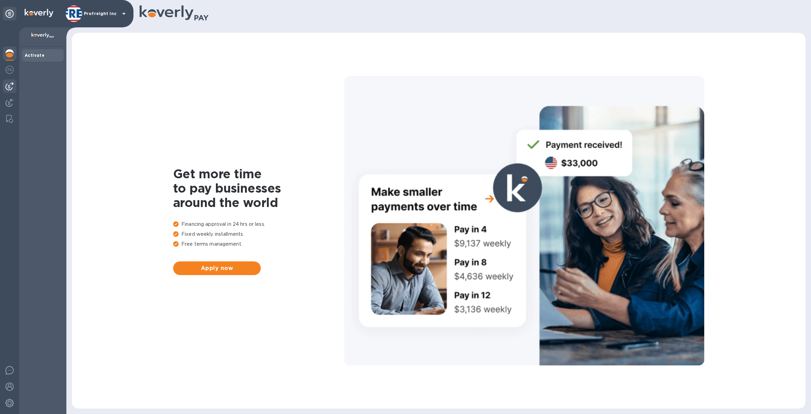
click at [12, 88] on img at bounding box center [9, 86] width 8 height 8
